Goal: Task Accomplishment & Management: Complete application form

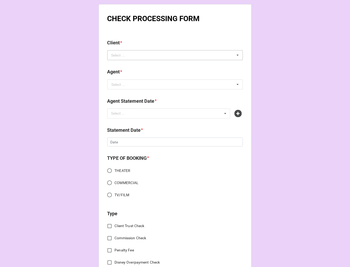
click at [140, 58] on div "Select ... No results found." at bounding box center [175, 55] width 136 height 10
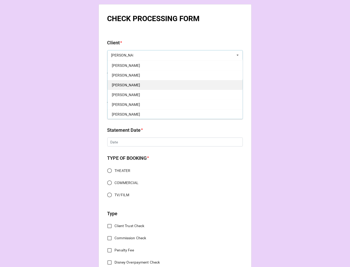
scroll to position [59, 0]
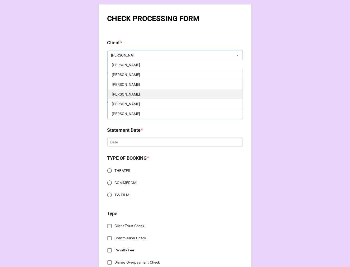
type input "DAVID"
click at [131, 93] on span "David Leppert" at bounding box center [126, 94] width 28 height 4
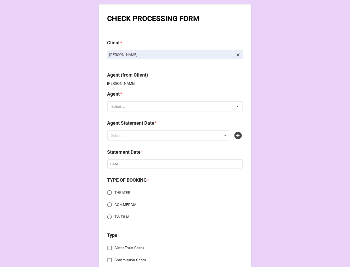
click at [120, 111] on div "Agent * Select ... Jodi Dori Jen/Jodi (40/30) Jen/Jodi (38/32) Rachel (60%) Rac…" at bounding box center [175, 102] width 136 height 25
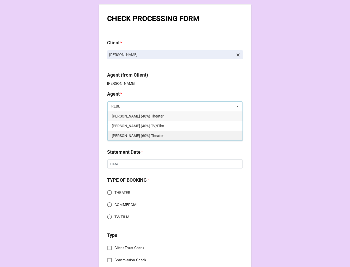
type input "REBE"
click at [149, 135] on div "[PERSON_NAME] (60%) Theater" at bounding box center [175, 136] width 135 height 10
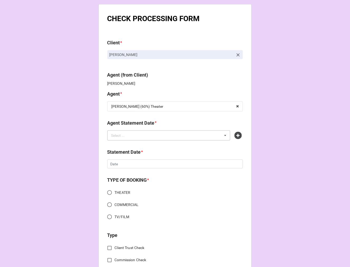
click at [142, 135] on div "Select ... No results found." at bounding box center [168, 135] width 123 height 10
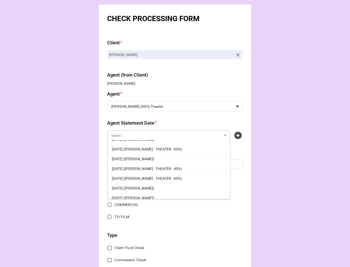
scroll to position [137, 0]
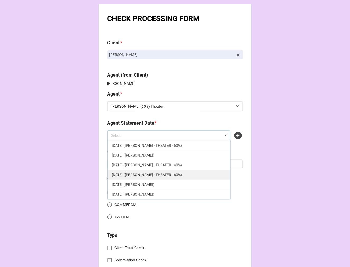
click at [180, 175] on span "[DATE] ([PERSON_NAME] - THEATER - 60%)" at bounding box center [147, 175] width 70 height 4
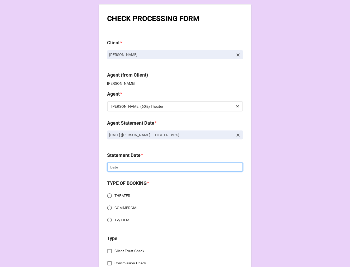
click at [131, 168] on input "text" at bounding box center [175, 167] width 136 height 9
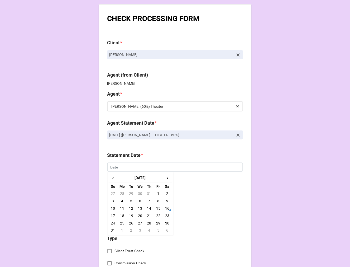
click at [158, 217] on td "22" at bounding box center [158, 215] width 9 height 7
type input "[DATE]"
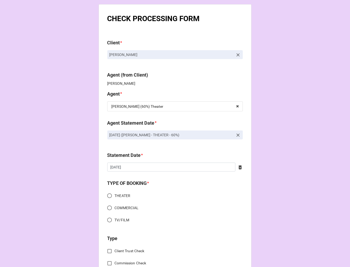
click at [108, 194] on input "THEATER" at bounding box center [110, 196] width 10 height 10
radio input "true"
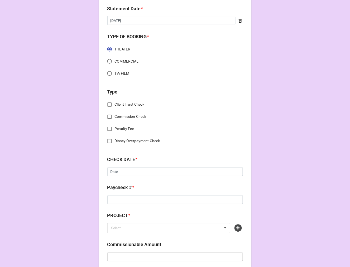
click at [106, 116] on input "Commission Check" at bounding box center [110, 117] width 10 height 10
checkbox input "true"
click at [125, 170] on input "text" at bounding box center [175, 173] width 135 height 10
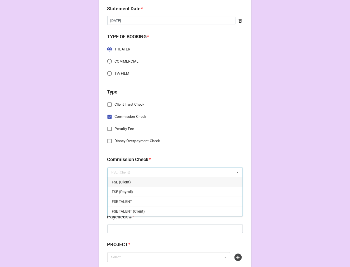
click at [123, 180] on span "FSE (Client)" at bounding box center [121, 182] width 19 height 4
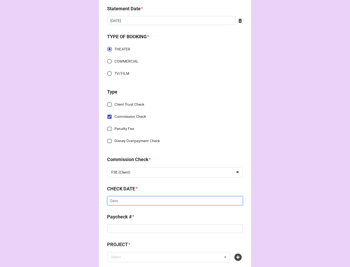
click at [113, 201] on input "text" at bounding box center [175, 200] width 136 height 9
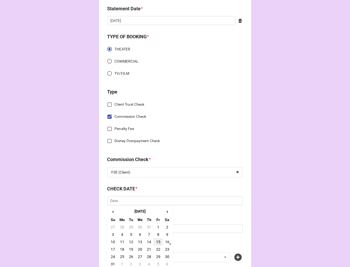
click at [159, 242] on td "15" at bounding box center [158, 241] width 9 height 7
type input "[DATE]"
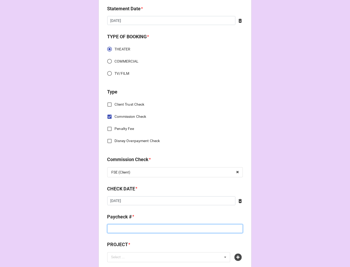
click at [120, 228] on input at bounding box center [175, 228] width 136 height 9
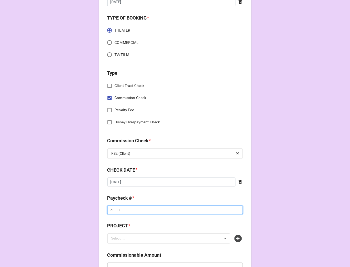
scroll to position [234, 0]
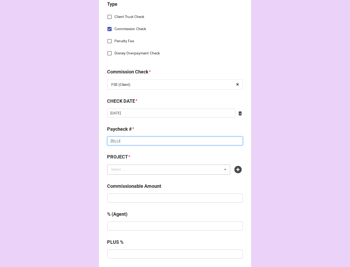
type input "ZELLE"
click at [126, 173] on div "Select ... No results found." at bounding box center [168, 169] width 123 height 10
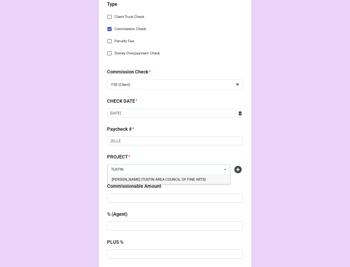
type input "TUSTIN"
click at [138, 180] on span "MARY POPPINS (TUSTIN AREA COUNCIL OF FINE ARTS)" at bounding box center [159, 179] width 94 height 4
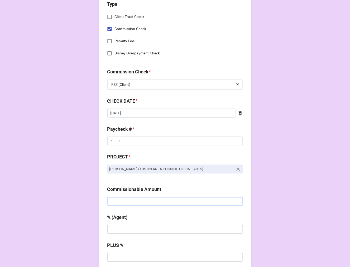
click at [146, 203] on input "text" at bounding box center [175, 201] width 136 height 9
type input "$1,000.00"
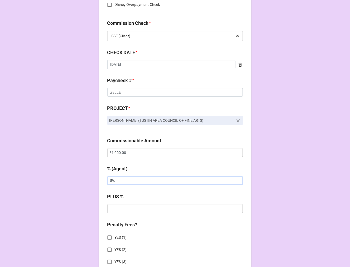
scroll to position [293, 0]
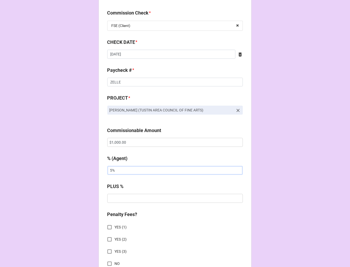
type input "5%"
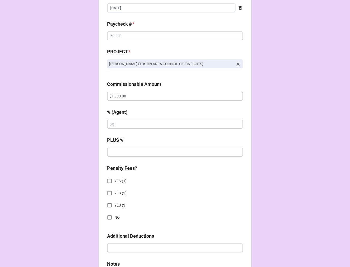
scroll to position [411, 0]
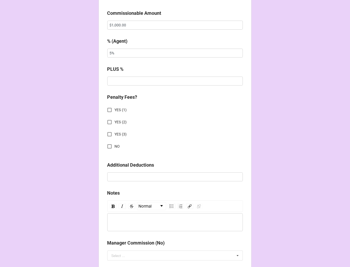
click at [106, 145] on input "NO" at bounding box center [110, 146] width 10 height 10
checkbox input "true"
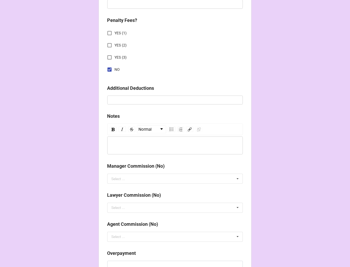
scroll to position [585, 0]
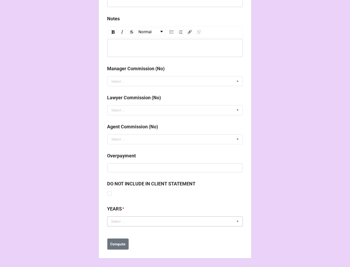
click at [111, 224] on div "Select ..." at bounding box center [121, 222] width 23 height 6
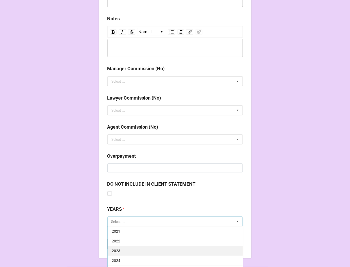
scroll to position [603, 0]
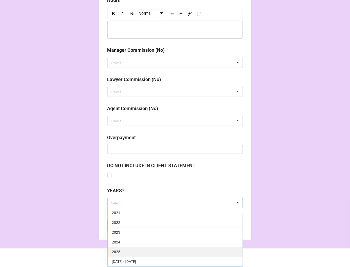
click at [121, 249] on div "2025" at bounding box center [175, 252] width 135 height 10
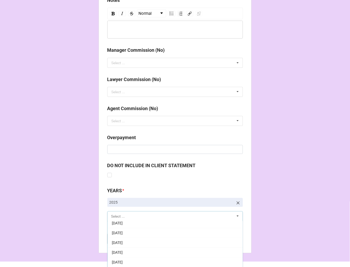
scroll to position [59, 0]
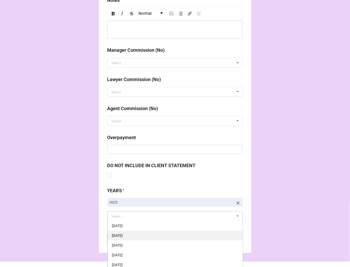
click at [132, 233] on div "[DATE]" at bounding box center [175, 236] width 135 height 10
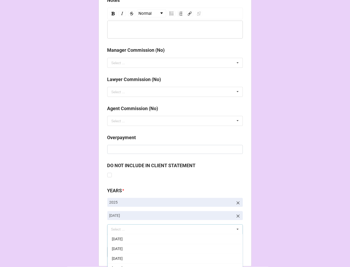
drag, startPoint x: 278, startPoint y: 176, endPoint x: 262, endPoint y: 182, distance: 17.6
click at [117, 257] on button "Compute" at bounding box center [117, 252] width 21 height 11
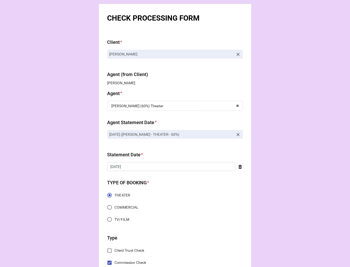
scroll to position [0, 0]
drag, startPoint x: 135, startPoint y: 54, endPoint x: 99, endPoint y: 54, distance: 36.4
copy p "David Leppert"
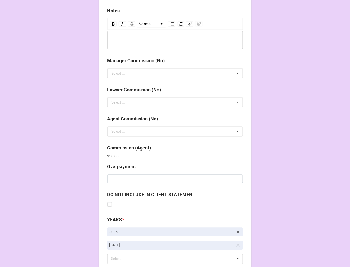
scroll to position [630, 0]
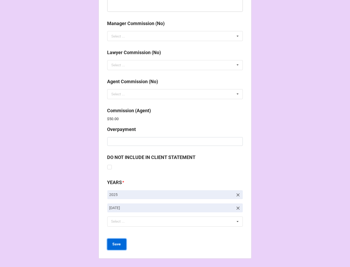
click at [116, 245] on b "Save" at bounding box center [117, 245] width 8 height 6
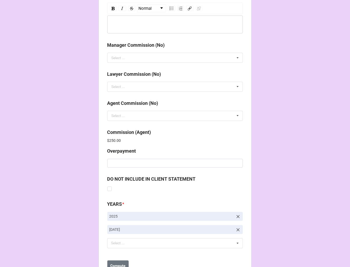
scroll to position [630, 0]
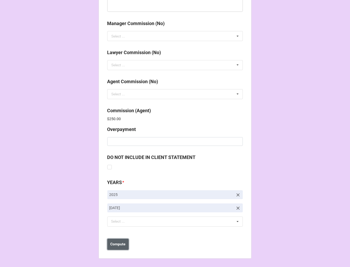
click at [116, 246] on b "Compute" at bounding box center [117, 245] width 15 height 6
drag, startPoint x: 117, startPoint y: 246, endPoint x: 119, endPoint y: 245, distance: 2.7
click at [117, 246] on b "Save" at bounding box center [117, 245] width 8 height 6
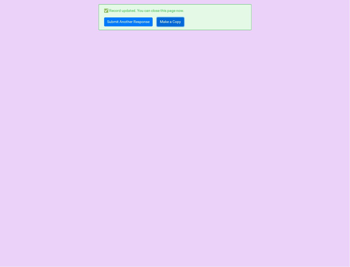
click at [170, 25] on link "Make a Copy" at bounding box center [170, 21] width 27 height 9
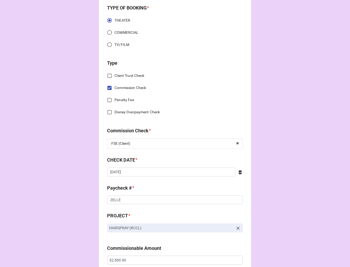
scroll to position [176, 0]
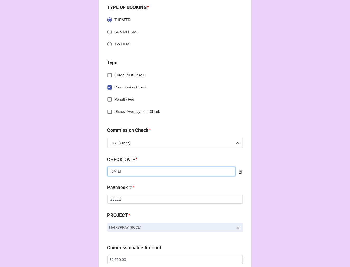
click at [133, 173] on input "8/2/2025" at bounding box center [171, 171] width 128 height 9
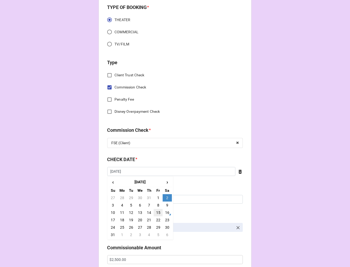
click at [156, 213] on td "15" at bounding box center [158, 212] width 9 height 7
type input "[DATE]"
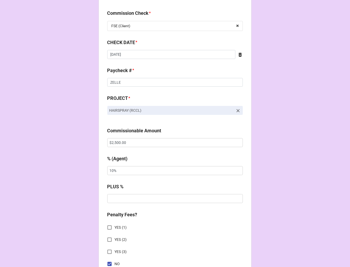
scroll to position [293, 0]
drag, startPoint x: 77, startPoint y: 140, endPoint x: 62, endPoint y: 137, distance: 16.2
click at [64, 138] on div "CHECK PROCESSING FORM Client * Shelby Zimmerman Agent (from Client) Rebecca Age…" at bounding box center [175, 146] width 350 height 878
paste input "780.46"
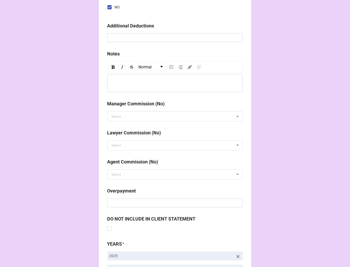
scroll to position [611, 0]
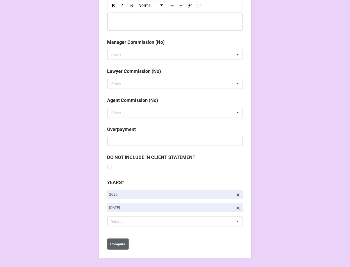
type input "$2,780.46"
click at [121, 247] on b "Compute" at bounding box center [117, 245] width 15 height 6
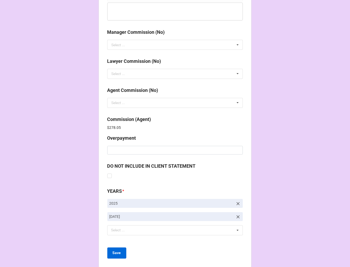
scroll to position [630, 0]
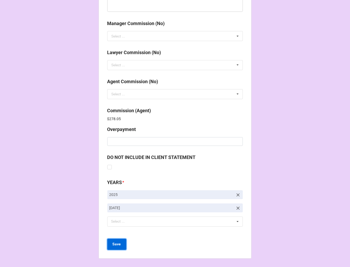
click at [115, 246] on b "Save" at bounding box center [117, 245] width 8 height 6
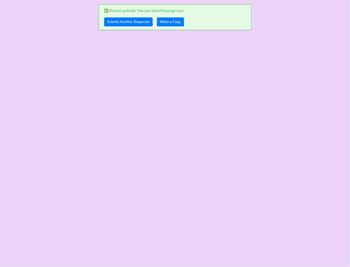
scroll to position [0, 0]
click at [113, 22] on link "Submit Another Response" at bounding box center [128, 21] width 49 height 9
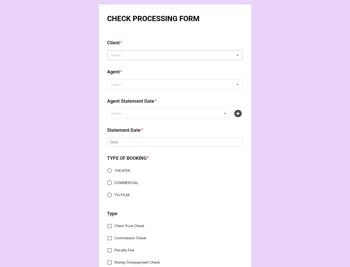
click at [154, 58] on div "Select ... No results found." at bounding box center [175, 55] width 136 height 10
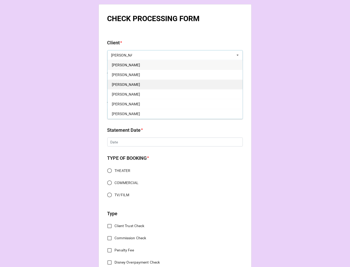
type input "logan"
click at [136, 85] on div "Logan Eliza" at bounding box center [175, 84] width 135 height 10
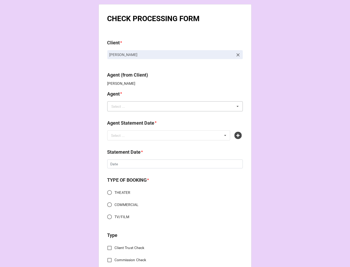
click at [117, 108] on div "Select ..." at bounding box center [119, 107] width 14 height 4
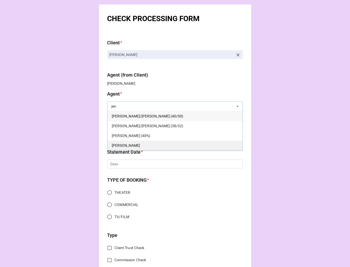
type input "jen"
click at [126, 144] on div "[PERSON_NAME]" at bounding box center [175, 145] width 135 height 10
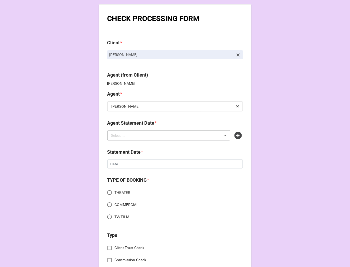
click at [127, 138] on div "Select ..." at bounding box center [121, 135] width 23 height 6
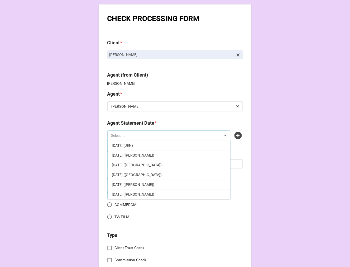
scroll to position [59, 0]
click at [133, 144] on span "AUGUST 22, 2025 (JEN)" at bounding box center [122, 145] width 21 height 4
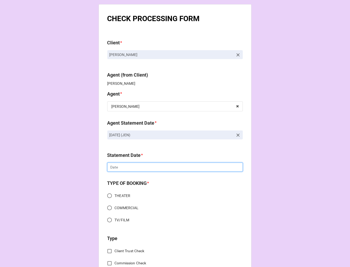
click at [130, 168] on input "text" at bounding box center [175, 167] width 136 height 9
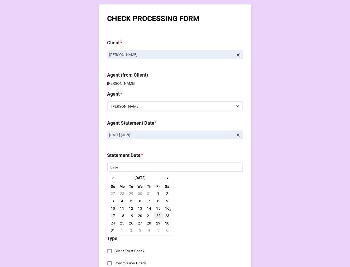
click at [157, 217] on td "22" at bounding box center [158, 215] width 9 height 7
type input "[DATE]"
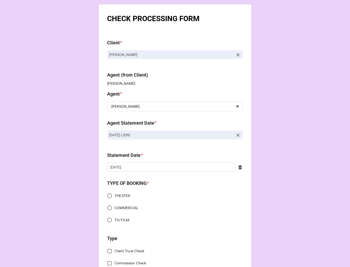
click at [108, 196] on input "THEATER" at bounding box center [110, 196] width 10 height 10
radio input "true"
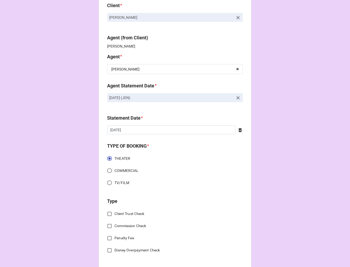
scroll to position [117, 0]
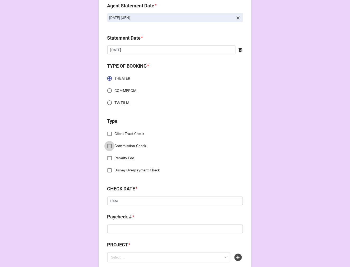
click at [107, 144] on input "Commission Check" at bounding box center [110, 146] width 10 height 10
checkbox input "true"
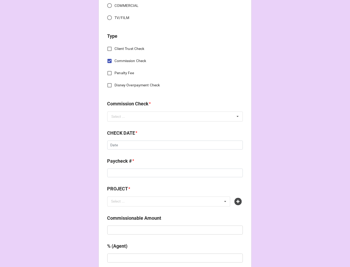
scroll to position [205, 0]
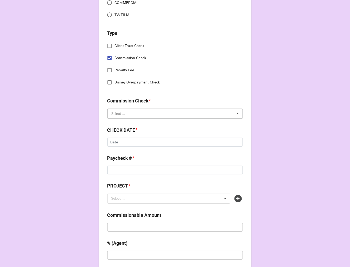
click at [120, 110] on input "text" at bounding box center [175, 114] width 135 height 10
click at [119, 122] on span "FSE (Client)" at bounding box center [121, 123] width 19 height 4
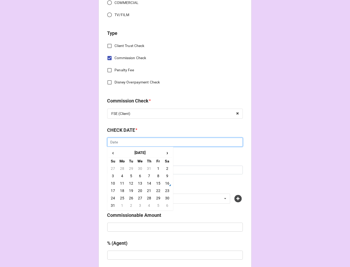
click at [133, 140] on input "text" at bounding box center [175, 142] width 136 height 9
drag, startPoint x: 167, startPoint y: 182, endPoint x: 145, endPoint y: 178, distance: 21.5
click at [166, 181] on td "16" at bounding box center [167, 183] width 9 height 7
type input "8/16/2025"
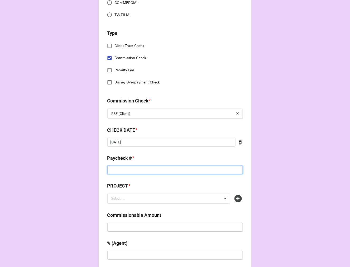
click at [116, 169] on input at bounding box center [175, 170] width 136 height 9
type input "ZELLE"
click at [236, 198] on icon at bounding box center [238, 198] width 7 height 7
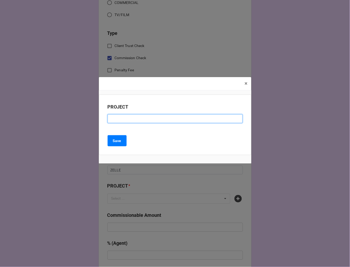
click at [123, 118] on input at bounding box center [175, 118] width 135 height 9
paste input "3759.89"
type input "3759.89"
paste input "SHREK THE MUSICAL (The Nocturne Theatre)"
drag, startPoint x: 147, startPoint y: 118, endPoint x: 200, endPoint y: 92, distance: 59.2
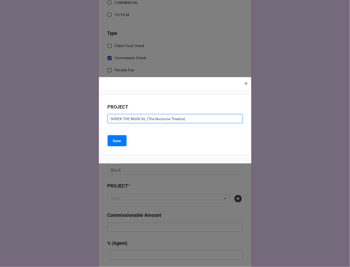
click at [147, 117] on input "SHREK THE MUSICAL (The Nocturne Theatre)" at bounding box center [175, 118] width 135 height 9
type input "SHREK THE MUSICAL (THE NOCTURNE THEATRE)"
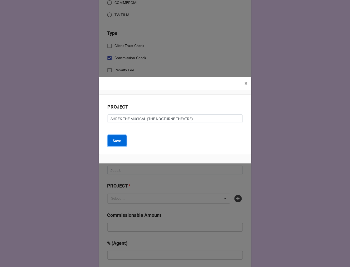
click at [120, 141] on b "Save" at bounding box center [117, 141] width 8 height 6
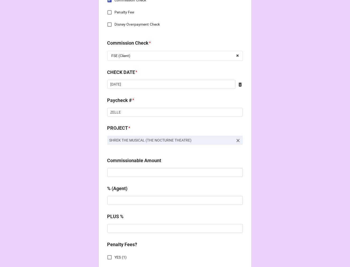
scroll to position [264, 0]
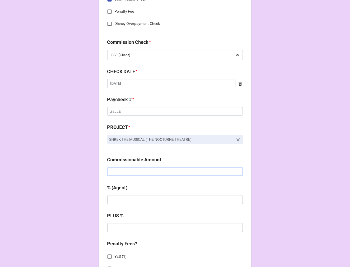
click at [133, 172] on input "text" at bounding box center [175, 171] width 136 height 9
paste input "$3,759.89"
type input "$3,759.89"
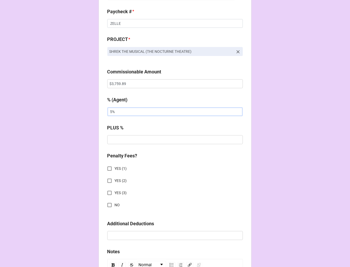
type input "5%"
click at [109, 205] on input "NO" at bounding box center [110, 205] width 10 height 10
checkbox input "true"
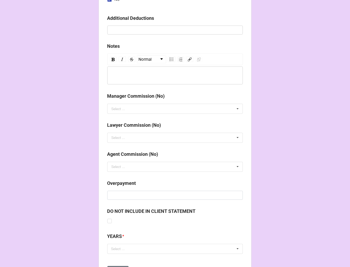
scroll to position [585, 0]
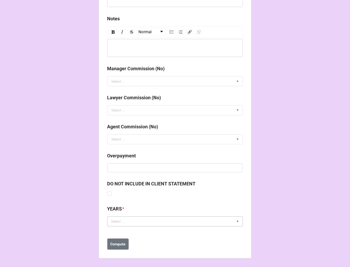
click at [112, 220] on div "Select ..." at bounding box center [121, 222] width 23 height 6
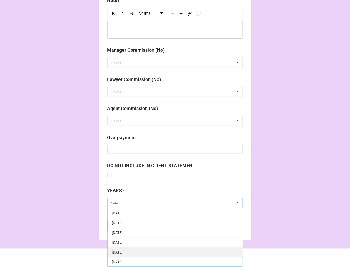
scroll to position [29, 0]
click at [123, 250] on span "[DATE]" at bounding box center [117, 252] width 11 height 4
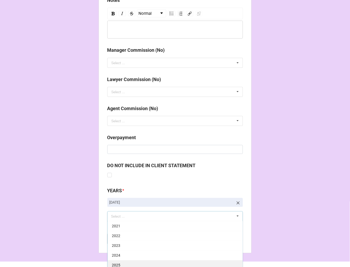
click at [119, 263] on div "2025" at bounding box center [175, 265] width 135 height 10
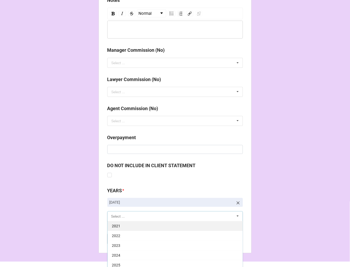
scroll to position [107, 0]
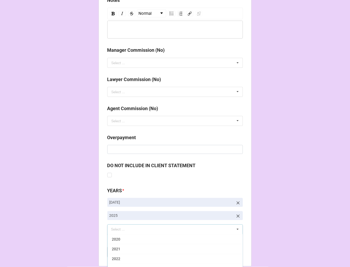
click at [115, 253] on b "Compute" at bounding box center [117, 252] width 15 height 6
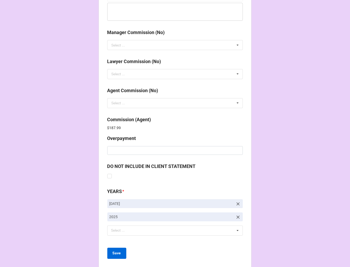
scroll to position [630, 0]
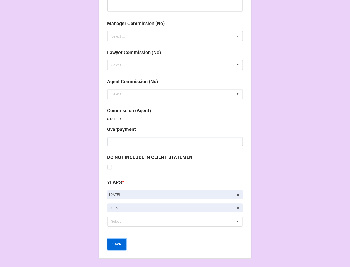
click at [110, 242] on button "Save" at bounding box center [116, 244] width 19 height 11
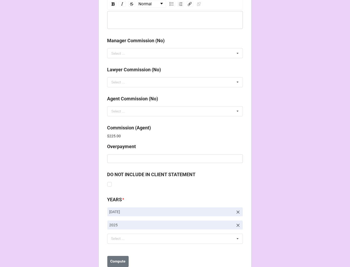
scroll to position [630, 0]
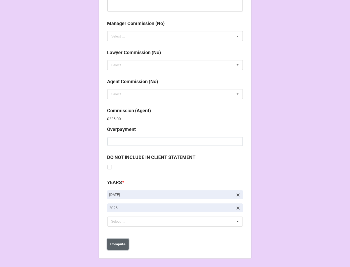
click at [120, 242] on b "Compute" at bounding box center [117, 245] width 15 height 6
click at [116, 246] on b "Save" at bounding box center [117, 245] width 8 height 6
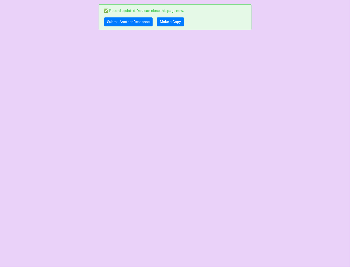
scroll to position [0, 0]
click at [170, 20] on link "Make a Copy" at bounding box center [170, 21] width 27 height 9
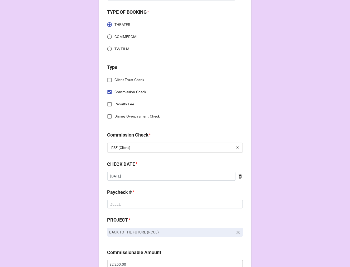
scroll to position [176, 0]
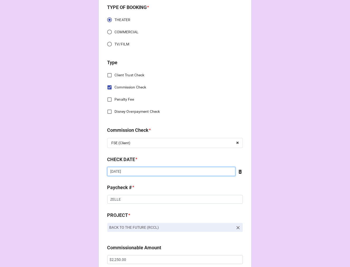
click at [137, 169] on input "8/2/2025" at bounding box center [171, 171] width 128 height 9
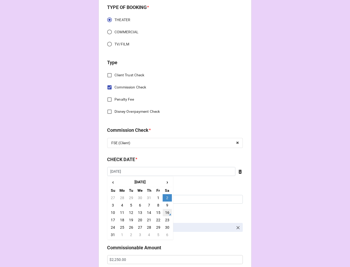
click at [166, 212] on td "16" at bounding box center [167, 212] width 9 height 7
type input "[DATE]"
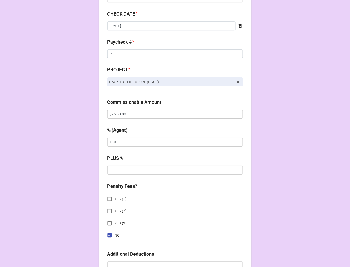
scroll to position [323, 0]
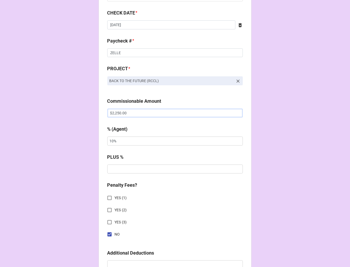
drag, startPoint x: 128, startPoint y: 112, endPoint x: 84, endPoint y: 107, distance: 44.1
click at [86, 107] on div "CHECK PROCESSING FORM Client * Nina-Simone Diaz Agent (from Client) Jen Agent *…" at bounding box center [175, 116] width 350 height 878
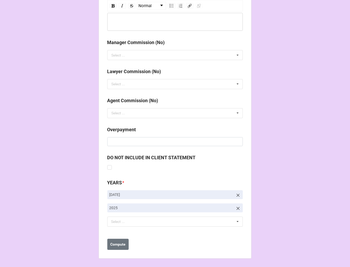
scroll to position [611, 0]
click at [121, 242] on b "Compute" at bounding box center [117, 245] width 15 height 6
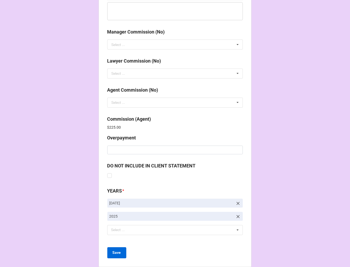
scroll to position [630, 0]
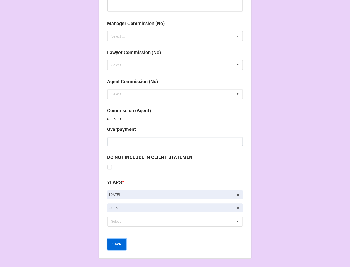
click at [114, 242] on b "Save" at bounding box center [117, 245] width 8 height 6
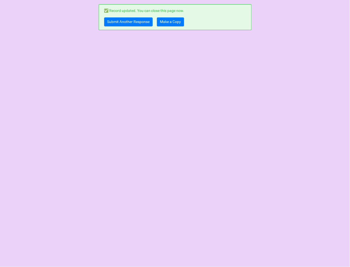
scroll to position [0, 0]
click at [118, 22] on link "Submit Another Response" at bounding box center [128, 21] width 49 height 9
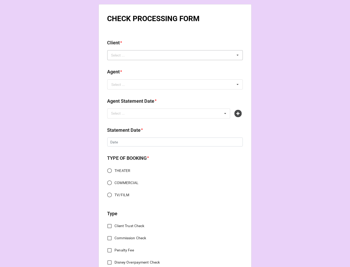
click at [126, 53] on div "Select ..." at bounding box center [121, 55] width 23 height 6
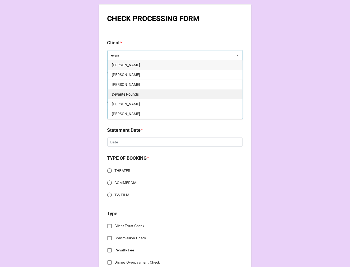
scroll to position [29, 0]
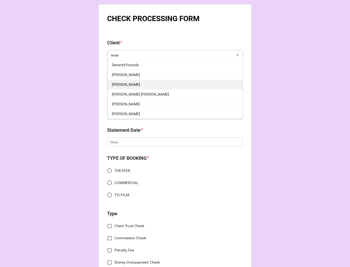
type input "evan"
click at [133, 85] on span "[PERSON_NAME]" at bounding box center [126, 84] width 28 height 4
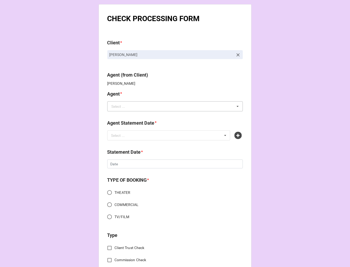
click at [116, 107] on div "Select ..." at bounding box center [119, 107] width 14 height 4
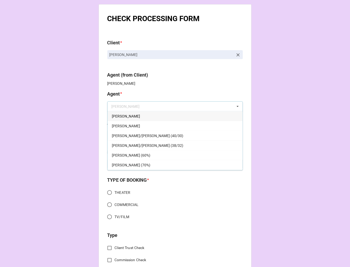
click at [135, 116] on div "[PERSON_NAME]" at bounding box center [175, 116] width 135 height 10
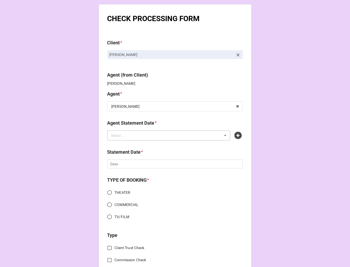
click at [120, 138] on div "Select ... No results found." at bounding box center [168, 135] width 123 height 10
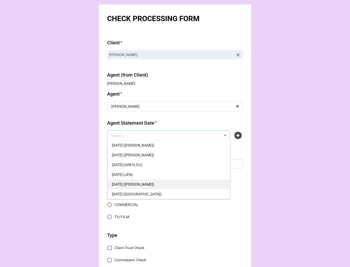
click at [148, 184] on span "[DATE] ([PERSON_NAME])" at bounding box center [133, 184] width 43 height 4
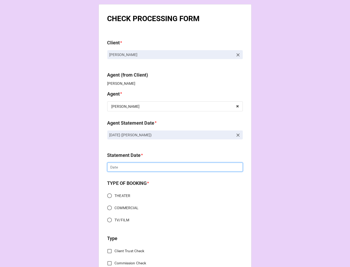
click at [123, 166] on input "text" at bounding box center [175, 167] width 136 height 9
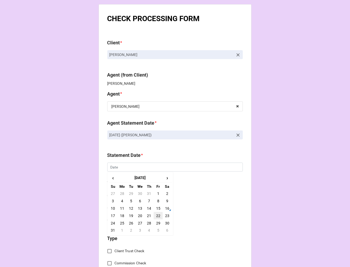
click at [158, 215] on td "22" at bounding box center [158, 215] width 9 height 7
type input "[DATE]"
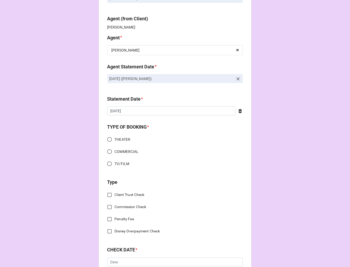
scroll to position [59, 0]
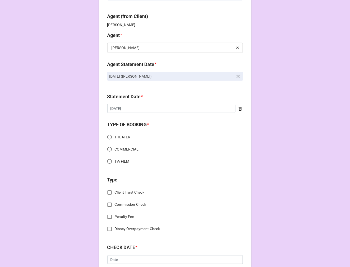
click at [106, 149] on input "COMMERCIAL" at bounding box center [110, 149] width 10 height 10
radio input "true"
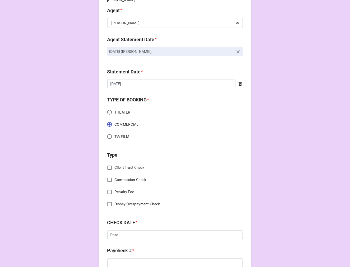
scroll to position [117, 0]
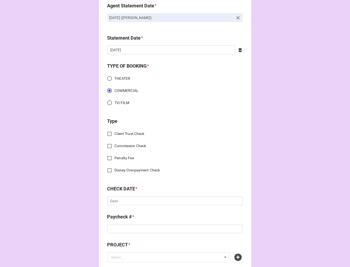
click at [109, 146] on input "Commission Check" at bounding box center [110, 146] width 10 height 10
checkbox input "true"
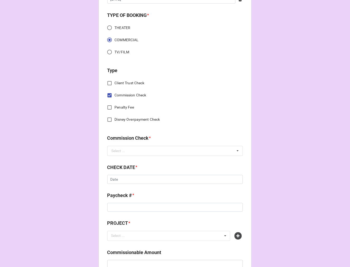
scroll to position [176, 0]
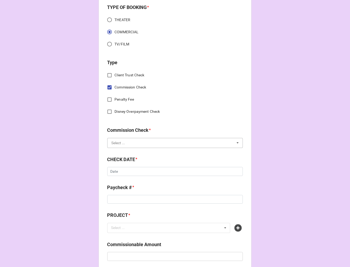
click at [136, 144] on input "text" at bounding box center [175, 143] width 135 height 10
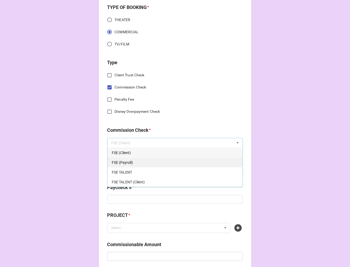
click at [133, 160] on div "FSE (Payroll)" at bounding box center [175, 163] width 135 height 10
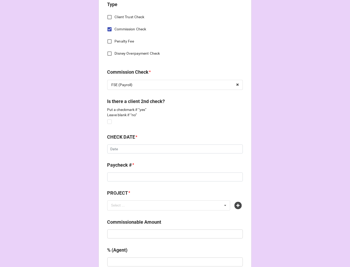
scroll to position [234, 0]
click at [117, 149] on input "text" at bounding box center [175, 148] width 136 height 9
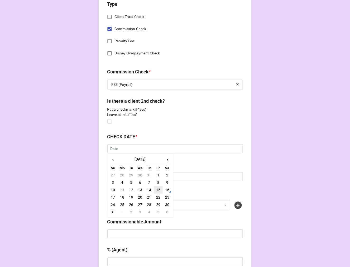
click at [155, 189] on td "15" at bounding box center [158, 189] width 9 height 7
type input "[DATE]"
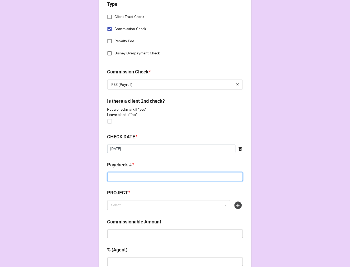
click at [125, 174] on input at bounding box center [175, 176] width 136 height 9
type input "VV222"
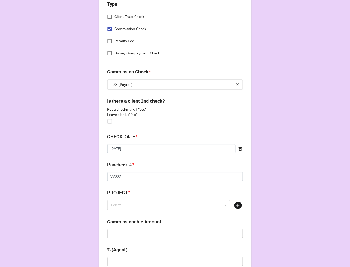
click at [239, 206] on icon at bounding box center [238, 204] width 7 height 7
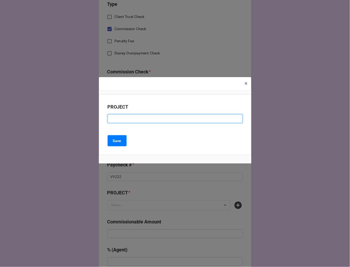
click at [142, 119] on input at bounding box center [175, 118] width 135 height 9
type input "ROCK SQUAD"
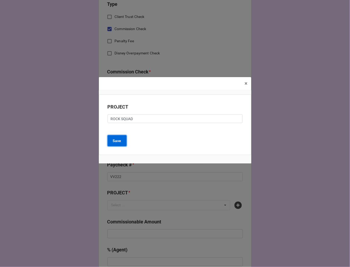
click at [115, 141] on b "Save" at bounding box center [117, 141] width 8 height 6
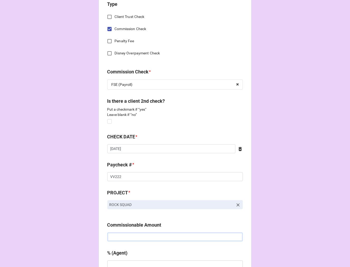
click at [137, 233] on input "text" at bounding box center [175, 236] width 136 height 9
type input "$1,500.00"
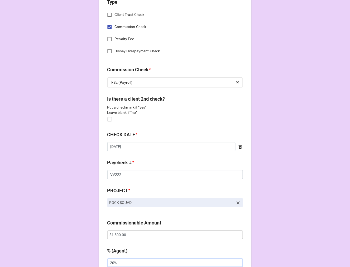
type input "20%"
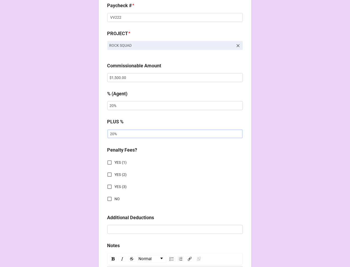
type input "20%"
click at [109, 196] on input "NO" at bounding box center [110, 199] width 10 height 10
checkbox input "true"
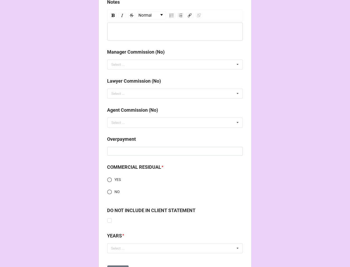
scroll to position [664, 0]
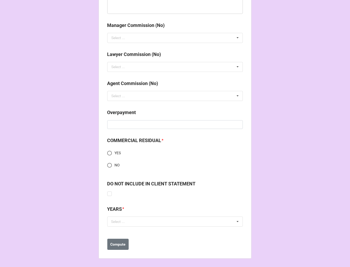
click at [109, 166] on input "NO" at bounding box center [110, 165] width 10 height 10
radio input "true"
click at [118, 224] on div "Select ..." at bounding box center [121, 222] width 23 height 6
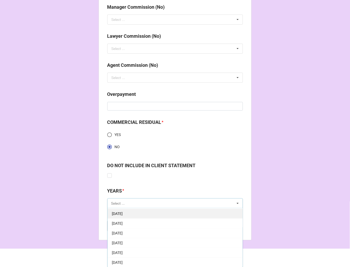
scroll to position [59, 0]
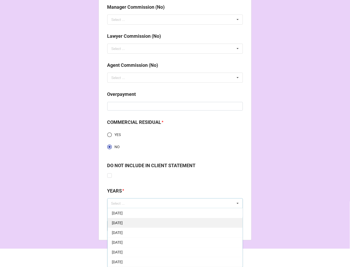
click at [123, 223] on span "[DATE]" at bounding box center [117, 223] width 11 height 4
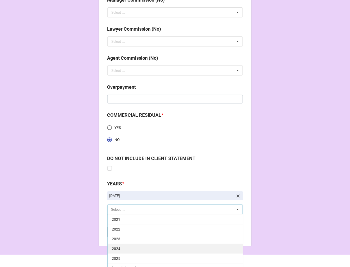
scroll to position [695, 0]
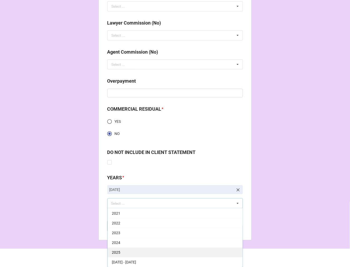
click at [121, 253] on div "2025" at bounding box center [175, 252] width 135 height 10
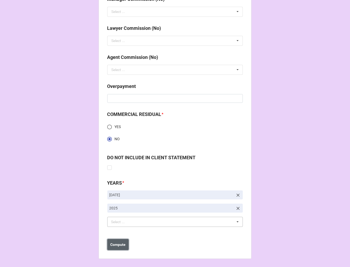
click at [117, 247] on button "Compute" at bounding box center [117, 244] width 21 height 11
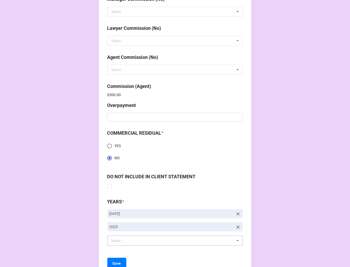
scroll to position [709, 0]
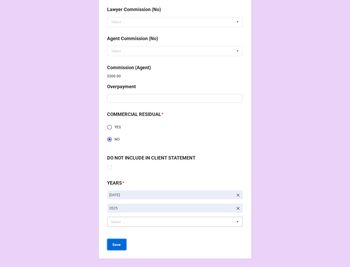
click at [117, 245] on b "Save" at bounding box center [117, 245] width 8 height 6
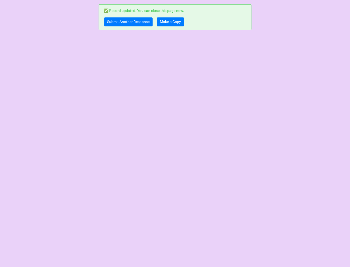
scroll to position [0, 0]
click at [167, 25] on link "Make a Copy" at bounding box center [170, 21] width 27 height 9
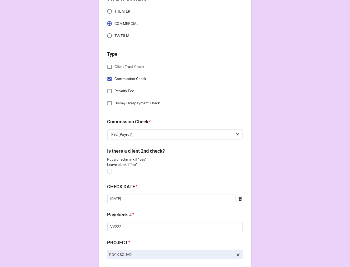
scroll to position [264, 0]
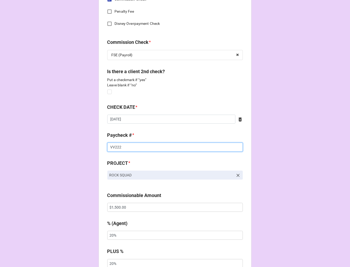
click at [130, 148] on input "VV222" at bounding box center [175, 147] width 136 height 9
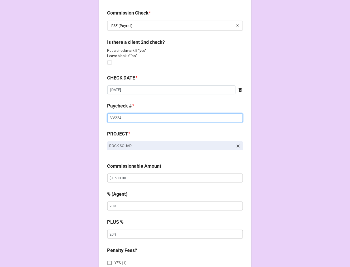
type input "VV224"
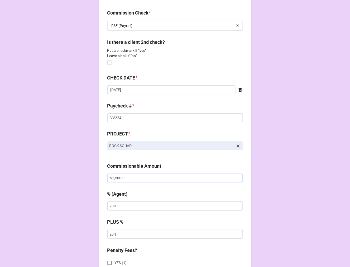
click at [114, 180] on input "$1,500.00" at bounding box center [175, 177] width 136 height 9
drag, startPoint x: 114, startPoint y: 180, endPoint x: 183, endPoint y: 157, distance: 72.6
click at [115, 181] on input "$1,500.00" at bounding box center [175, 177] width 136 height 9
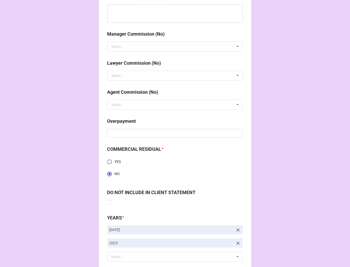
scroll to position [690, 0]
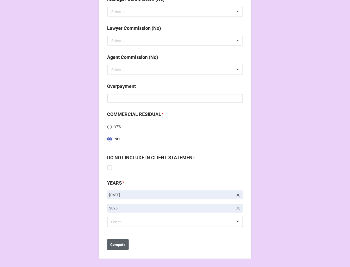
type input "$175.00"
click at [116, 242] on b "Compute" at bounding box center [117, 245] width 15 height 6
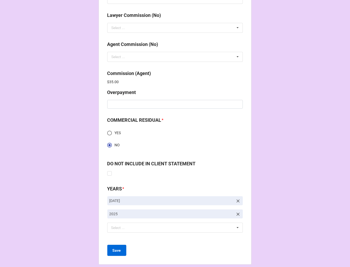
scroll to position [709, 0]
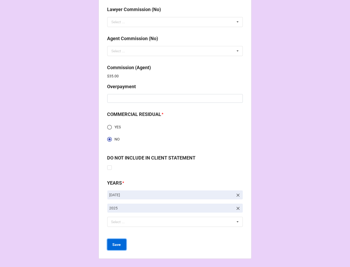
click at [113, 246] on b "Save" at bounding box center [117, 245] width 8 height 6
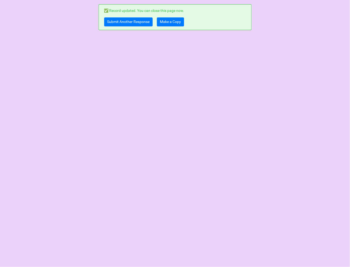
scroll to position [0, 0]
